Goal: Task Accomplishment & Management: Manage account settings

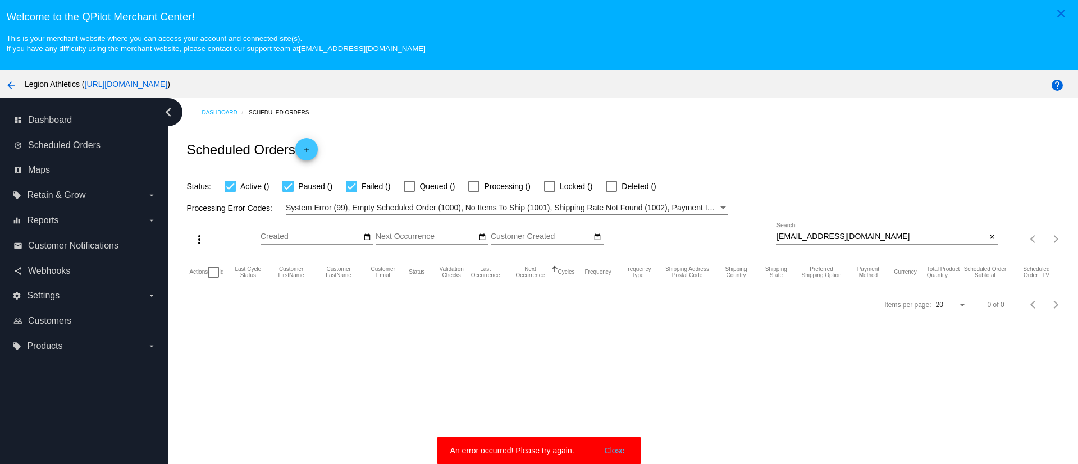
click at [832, 229] on div "[EMAIL_ADDRESS][DOMAIN_NAME] Search" at bounding box center [880, 234] width 209 height 22
click at [831, 233] on input "[EMAIL_ADDRESS][DOMAIN_NAME]" at bounding box center [880, 236] width 209 height 9
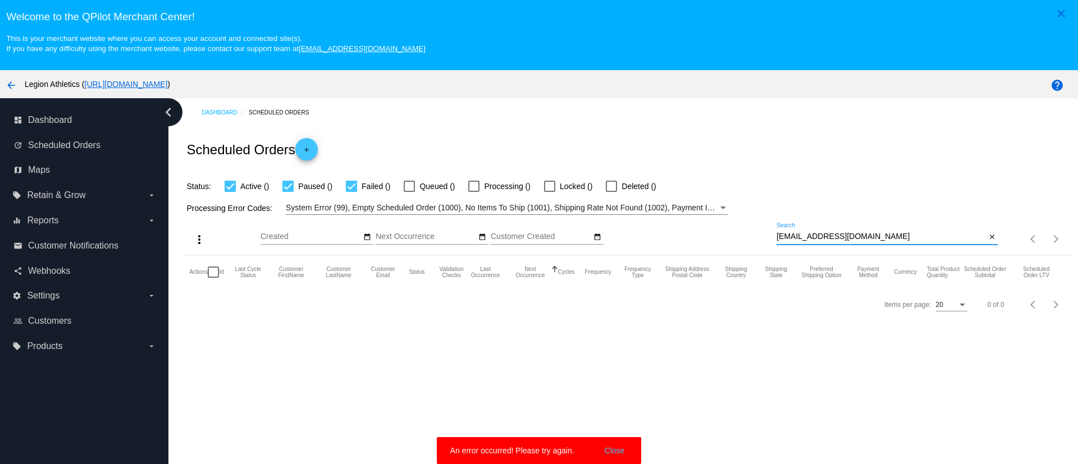
paste input "nickserena5"
type input "[EMAIL_ADDRESS][DOMAIN_NAME]"
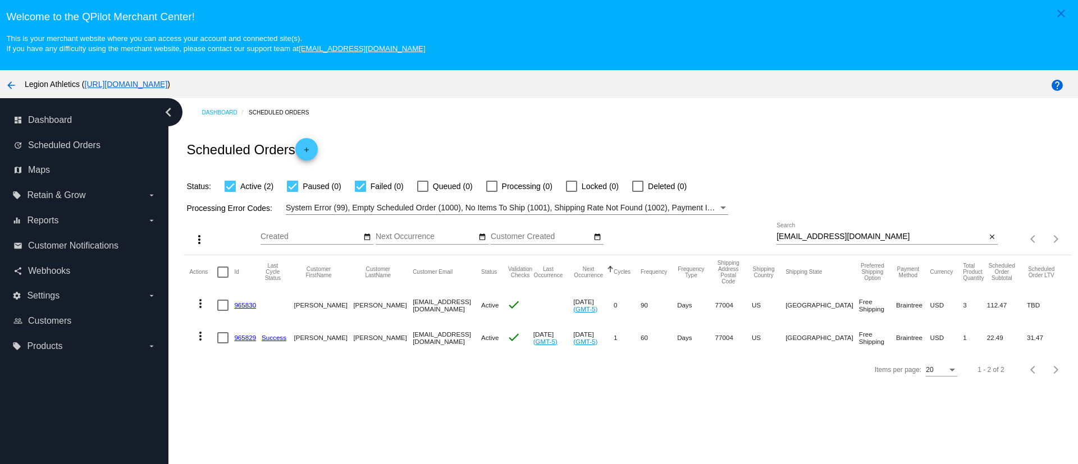
click at [247, 341] on link "965829" at bounding box center [245, 337] width 22 height 7
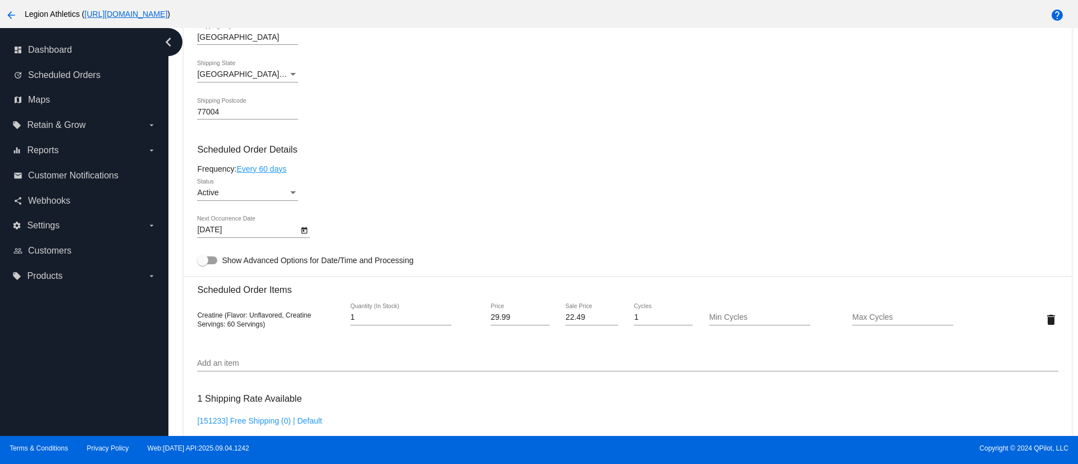
scroll to position [589, 0]
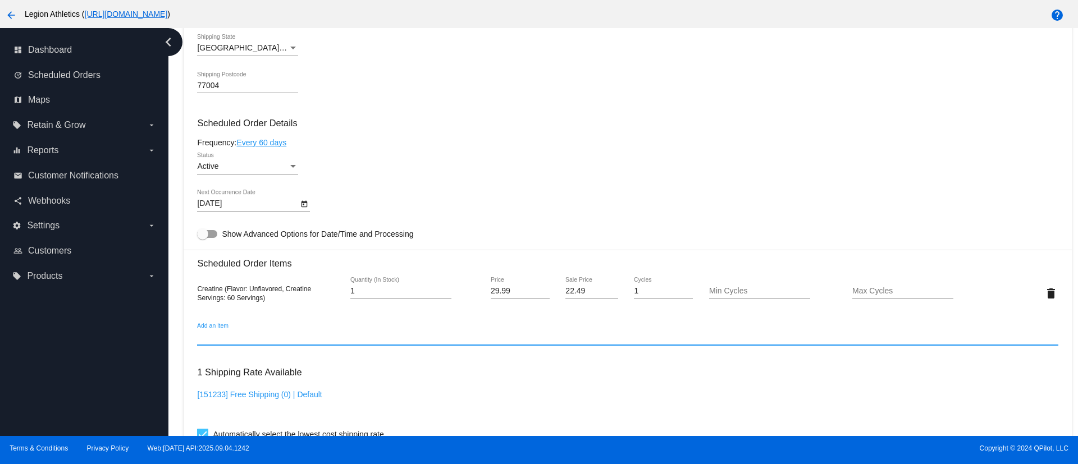
click at [268, 340] on input "Add an item" at bounding box center [627, 337] width 860 height 9
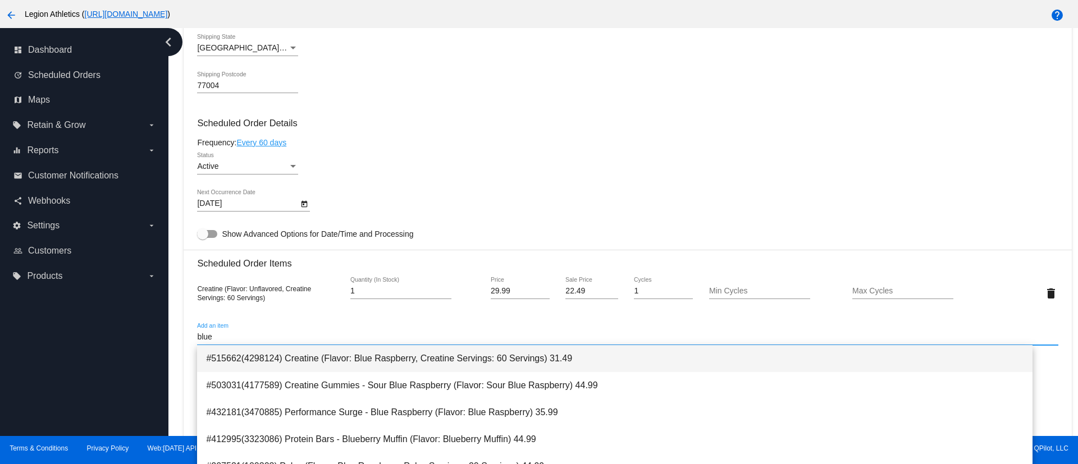
type input "blue"
click at [379, 369] on span "#515662(4298124) Creatine (Flavor: Blue Raspberry, Creatine Servings: 60 Servin…" at bounding box center [614, 358] width 817 height 27
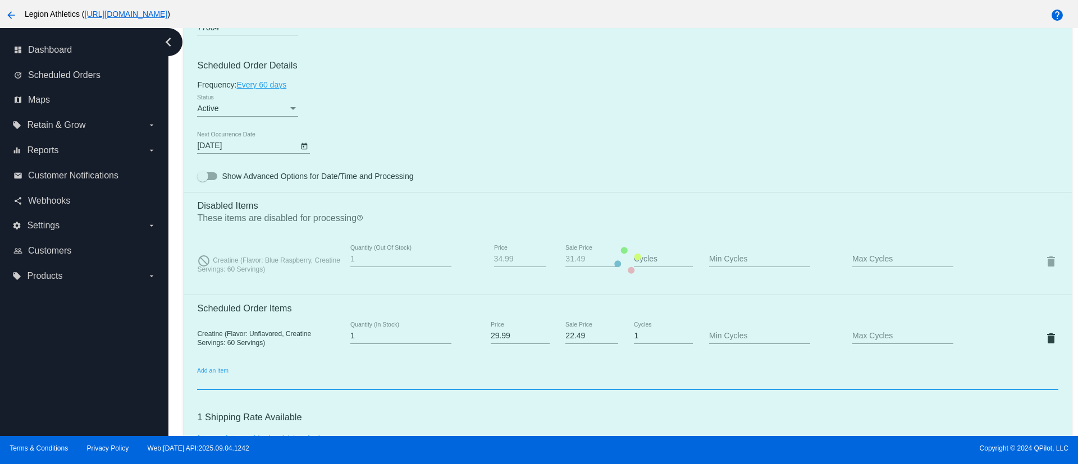
scroll to position [674, 0]
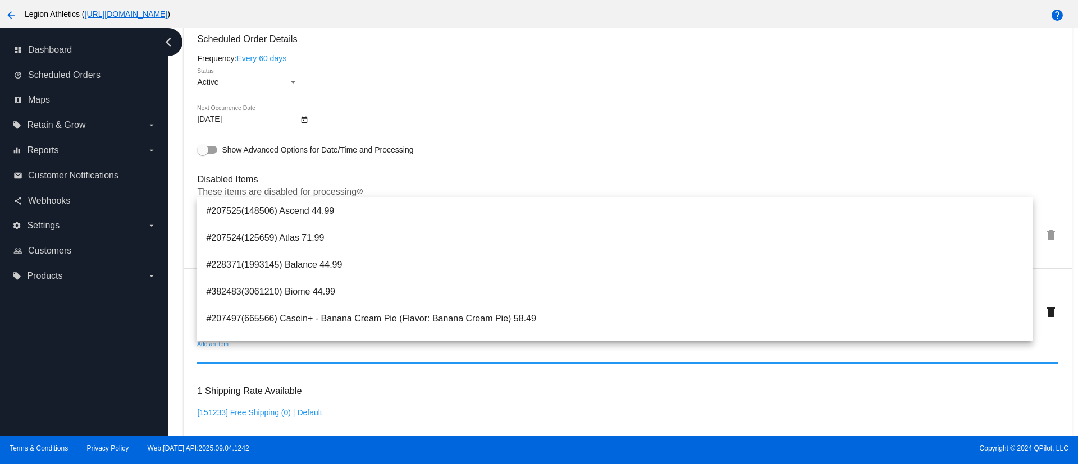
click at [107, 377] on div "dashboard Dashboard update Scheduled Orders map Maps local_offer Retain & Grow …" at bounding box center [84, 232] width 168 height 408
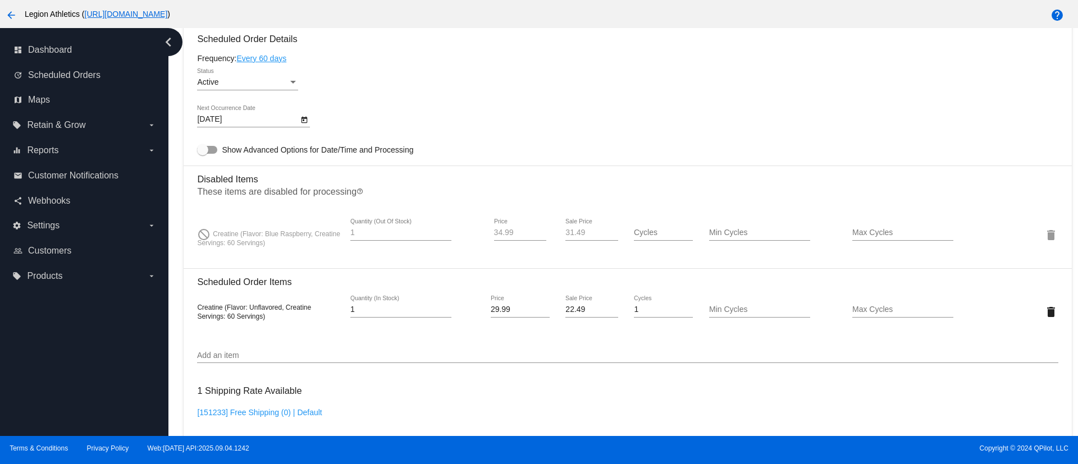
click at [498, 229] on input "34.99" at bounding box center [520, 232] width 52 height 9
click at [499, 307] on input "29.99" at bounding box center [520, 309] width 59 height 9
click at [494, 227] on mat-card "Customer 6797512: Nick Serena nickserena5@gmail.com Customer Shipping Enter Shi…" at bounding box center [627, 234] width 887 height 1225
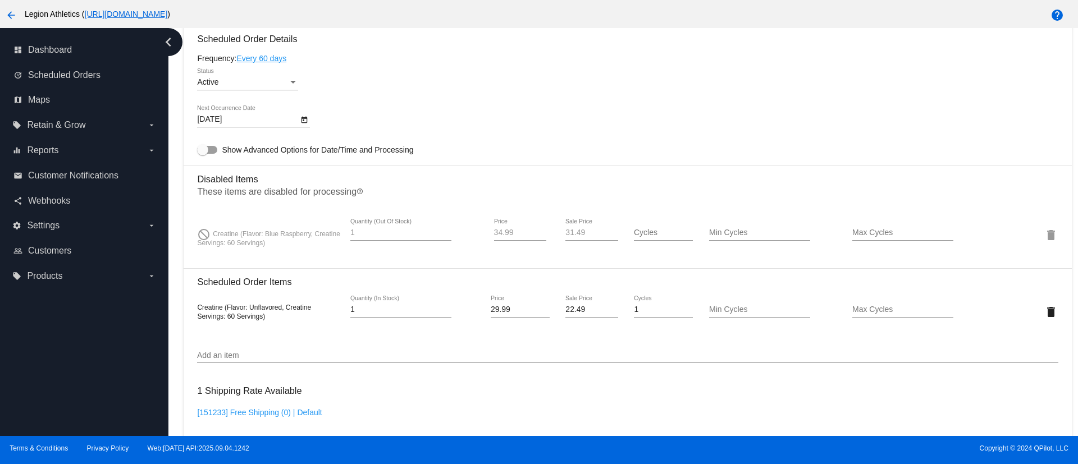
click at [500, 232] on input "34.99" at bounding box center [520, 232] width 52 height 9
paste input "29"
type input "29.99"
click at [567, 313] on input "22.49" at bounding box center [591, 309] width 52 height 9
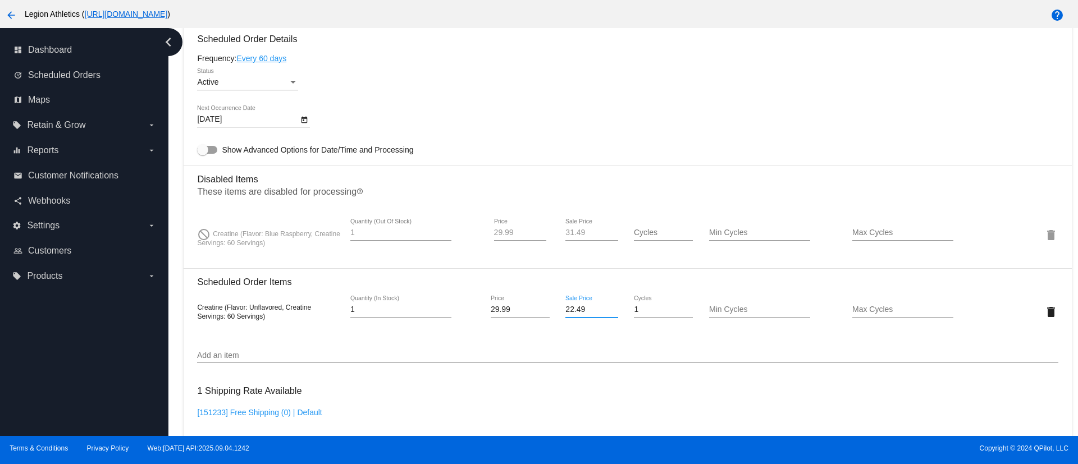
click at [567, 313] on input "22.49" at bounding box center [591, 309] width 52 height 9
click at [568, 228] on mat-card "Customer 6797512: Nick Serena nickserena5@gmail.com Customer Shipping Enter Shi…" at bounding box center [627, 234] width 887 height 1225
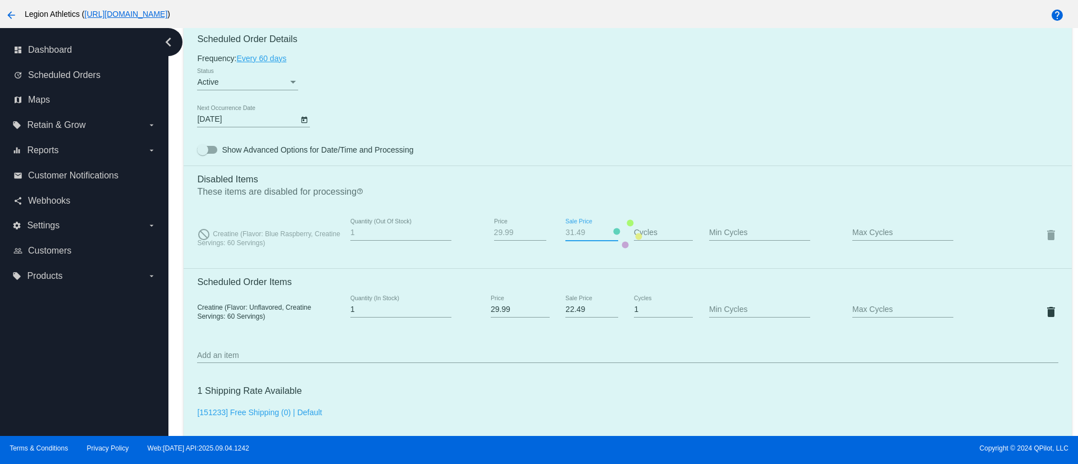
click at [568, 228] on mat-card "Customer 6797512: Nick Serena nickserena5@gmail.com Customer Shipping Enter Shi…" at bounding box center [627, 234] width 887 height 1225
click at [574, 232] on mat-card "Customer 6797512: Nick Serena nickserena5@gmail.com Customer Shipping Enter Shi…" at bounding box center [627, 234] width 887 height 1225
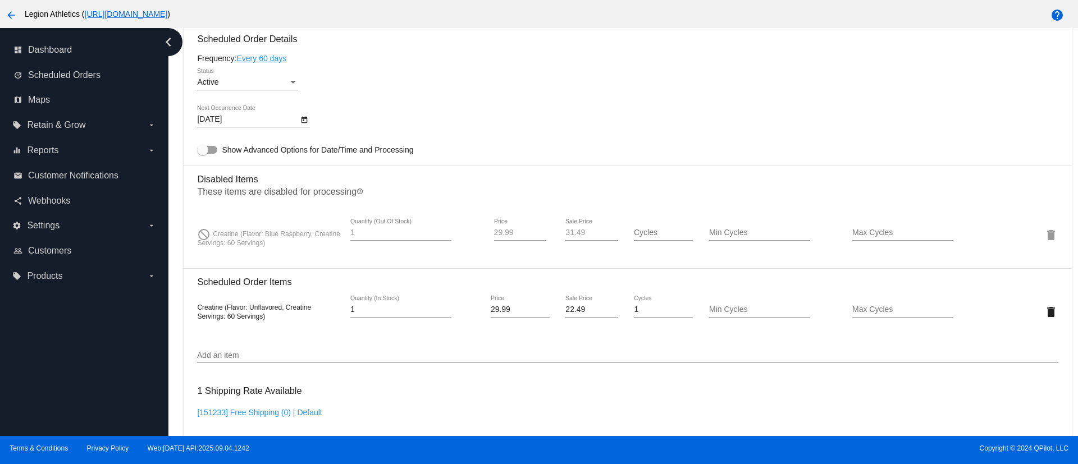
click at [571, 234] on input "31.49" at bounding box center [591, 232] width 52 height 9
paste input "22"
type input "22.49"
click at [645, 377] on mat-card-content "Customer 6797512: Nick Serena nickserena5@gmail.com Customer Shipping Enter Shi…" at bounding box center [627, 215] width 860 height 1160
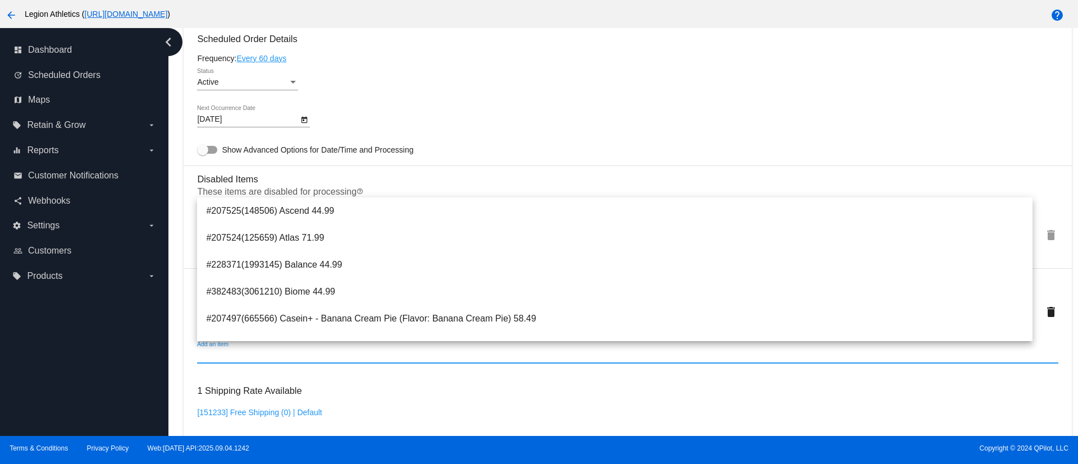
click at [702, 352] on input "Add an item" at bounding box center [627, 355] width 860 height 9
click at [598, 363] on div at bounding box center [627, 363] width 860 height 1
click at [103, 378] on div "dashboard Dashboard update Scheduled Orders map Maps local_offer Retain & Grow …" at bounding box center [84, 232] width 168 height 408
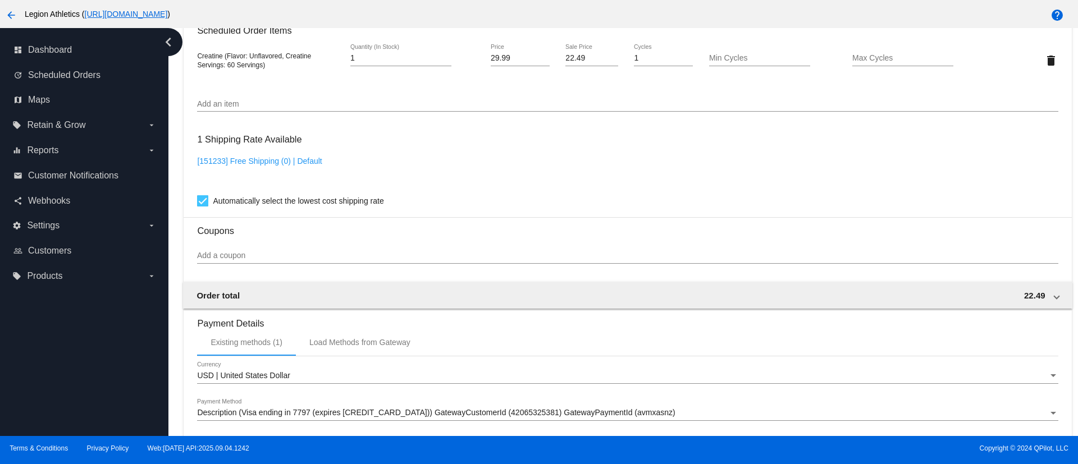
scroll to position [1084, 0]
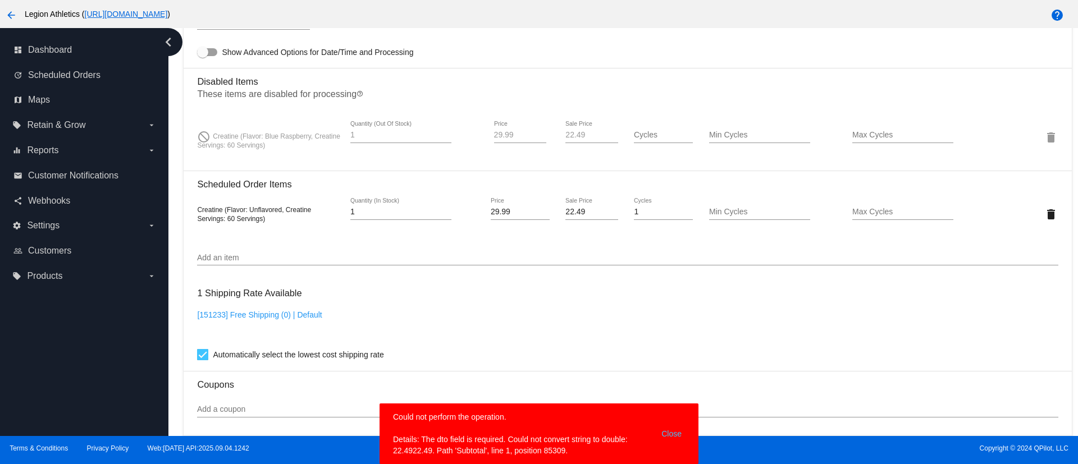
scroll to position [663, 0]
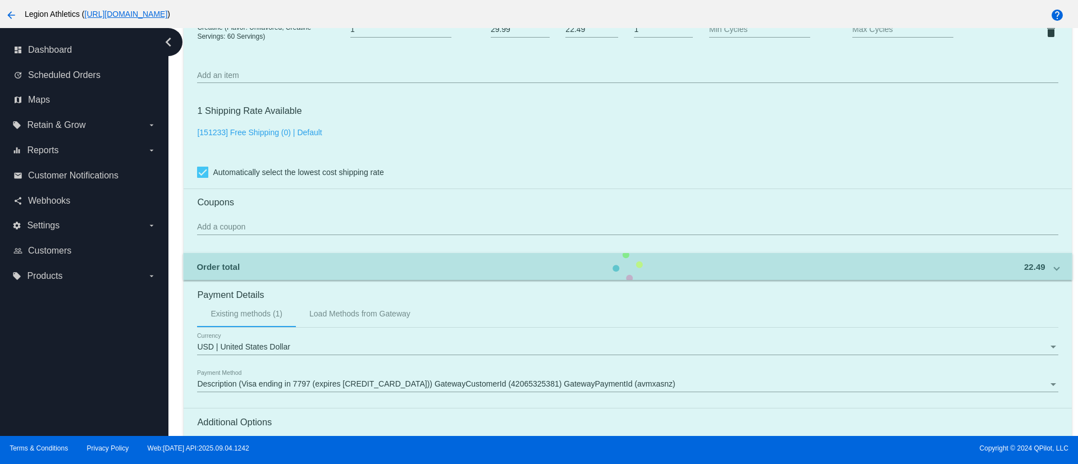
scroll to position [747, 0]
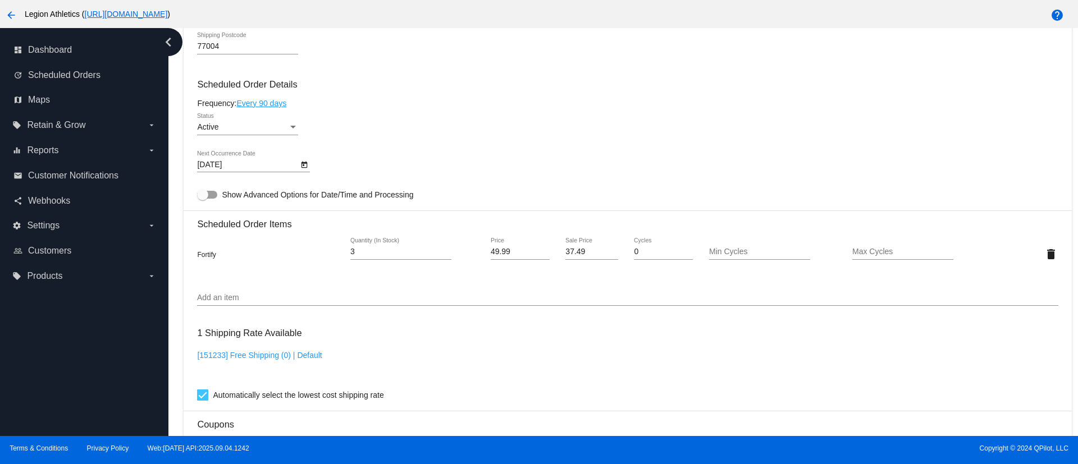
scroll to position [505, 0]
